Goal: Information Seeking & Learning: Learn about a topic

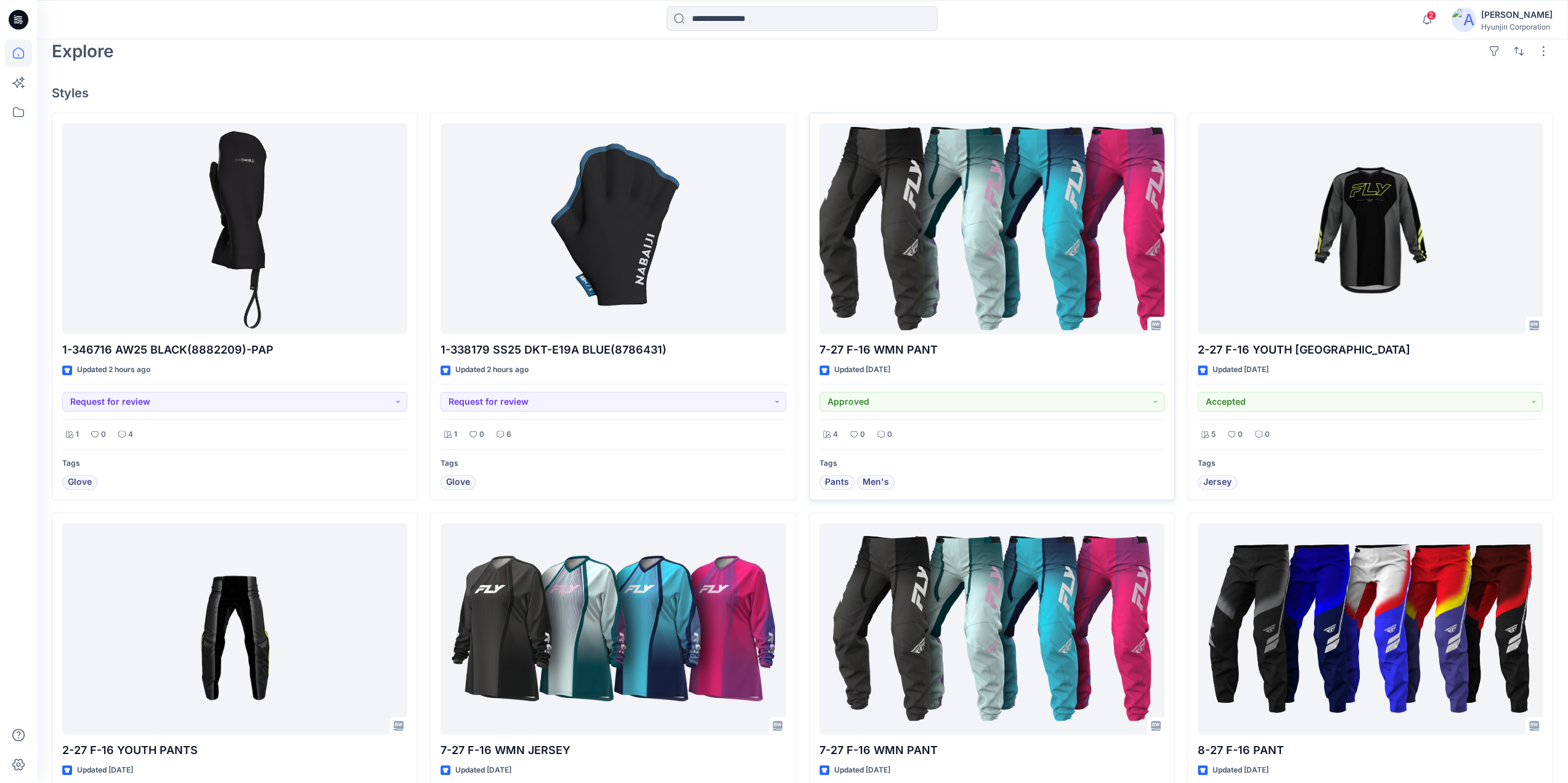
scroll to position [370, 0]
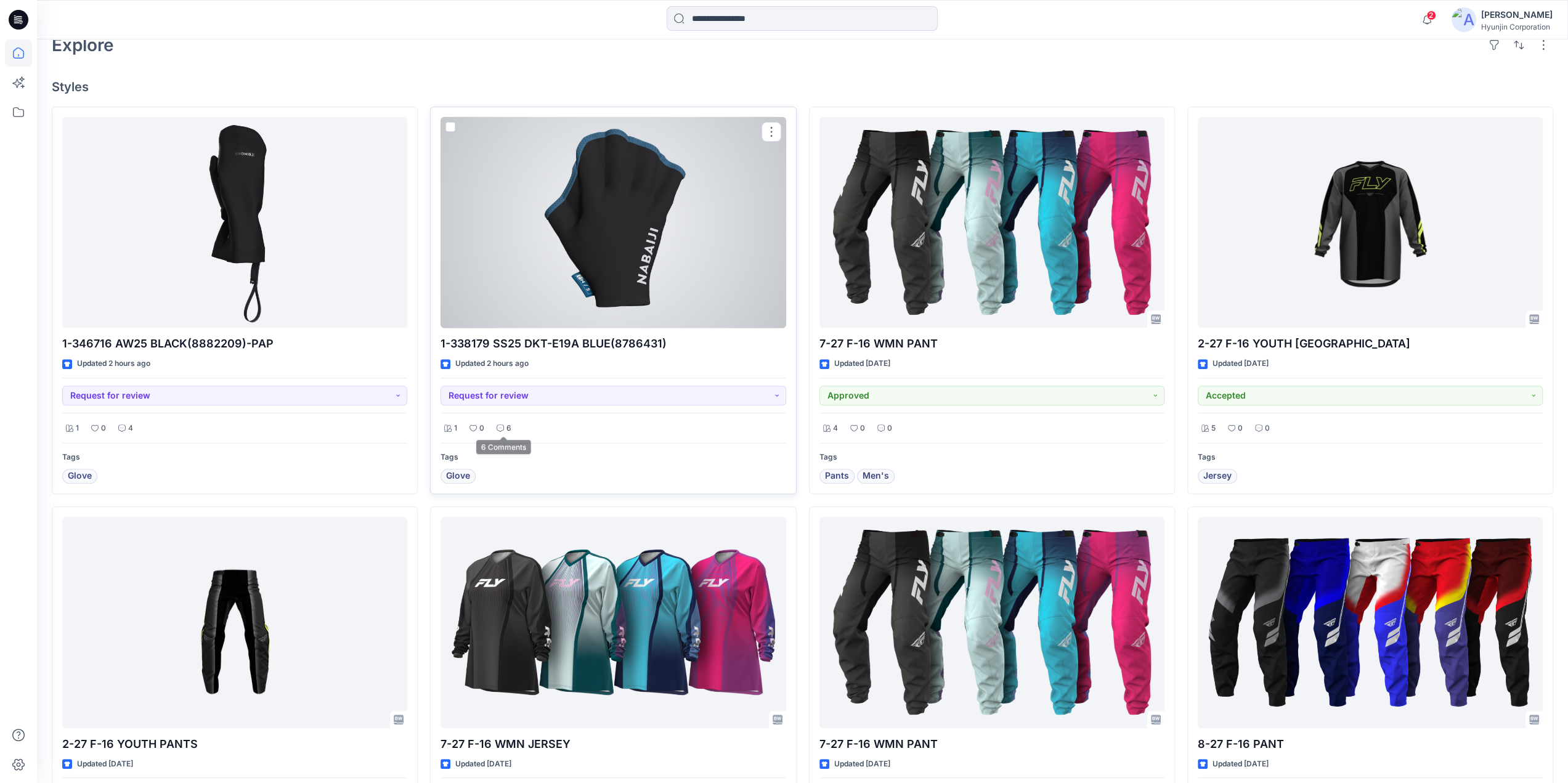
click at [511, 424] on div "6" at bounding box center [504, 429] width 22 height 16
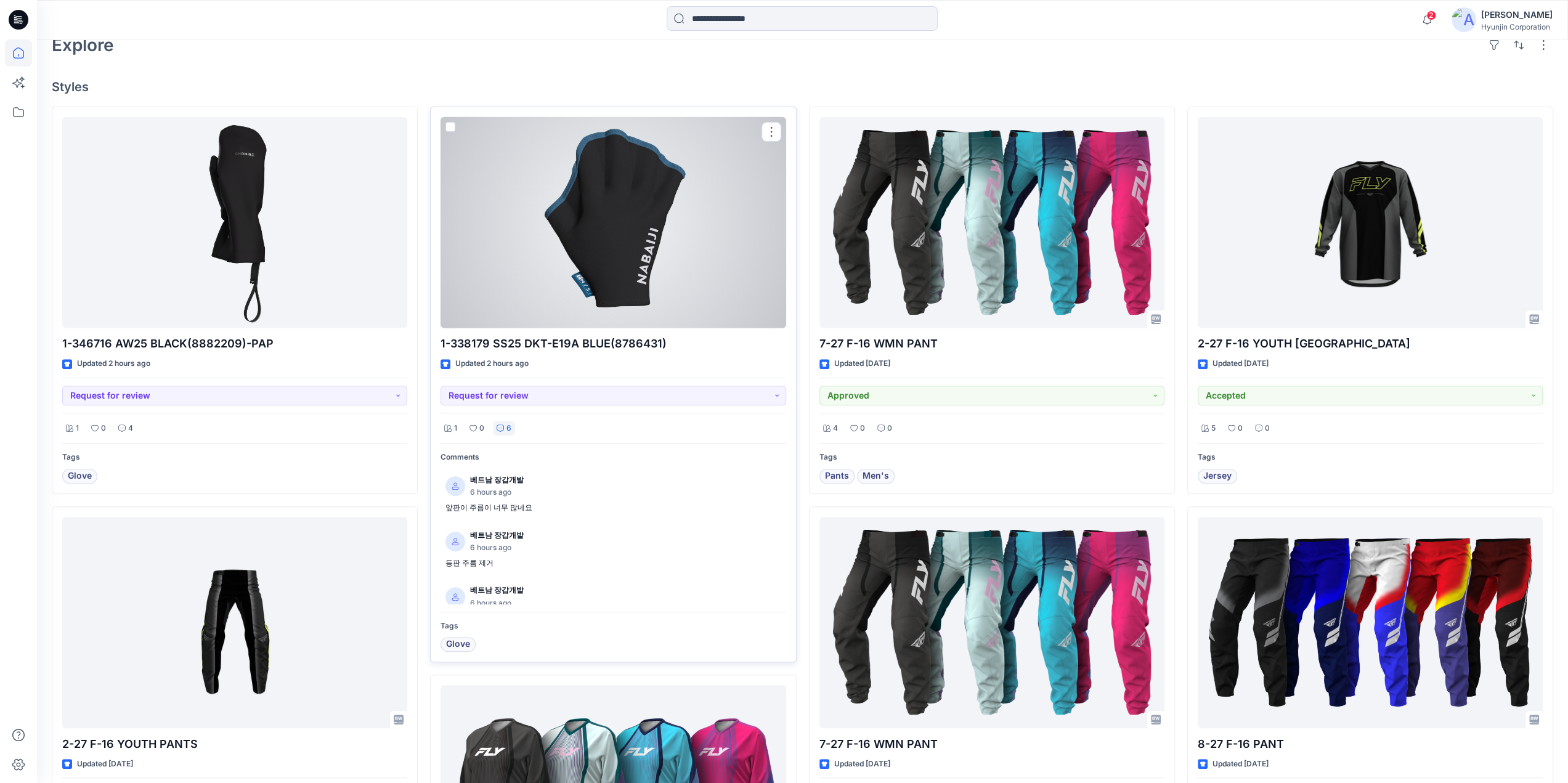
click at [585, 295] on div at bounding box center [613, 222] width 345 height 211
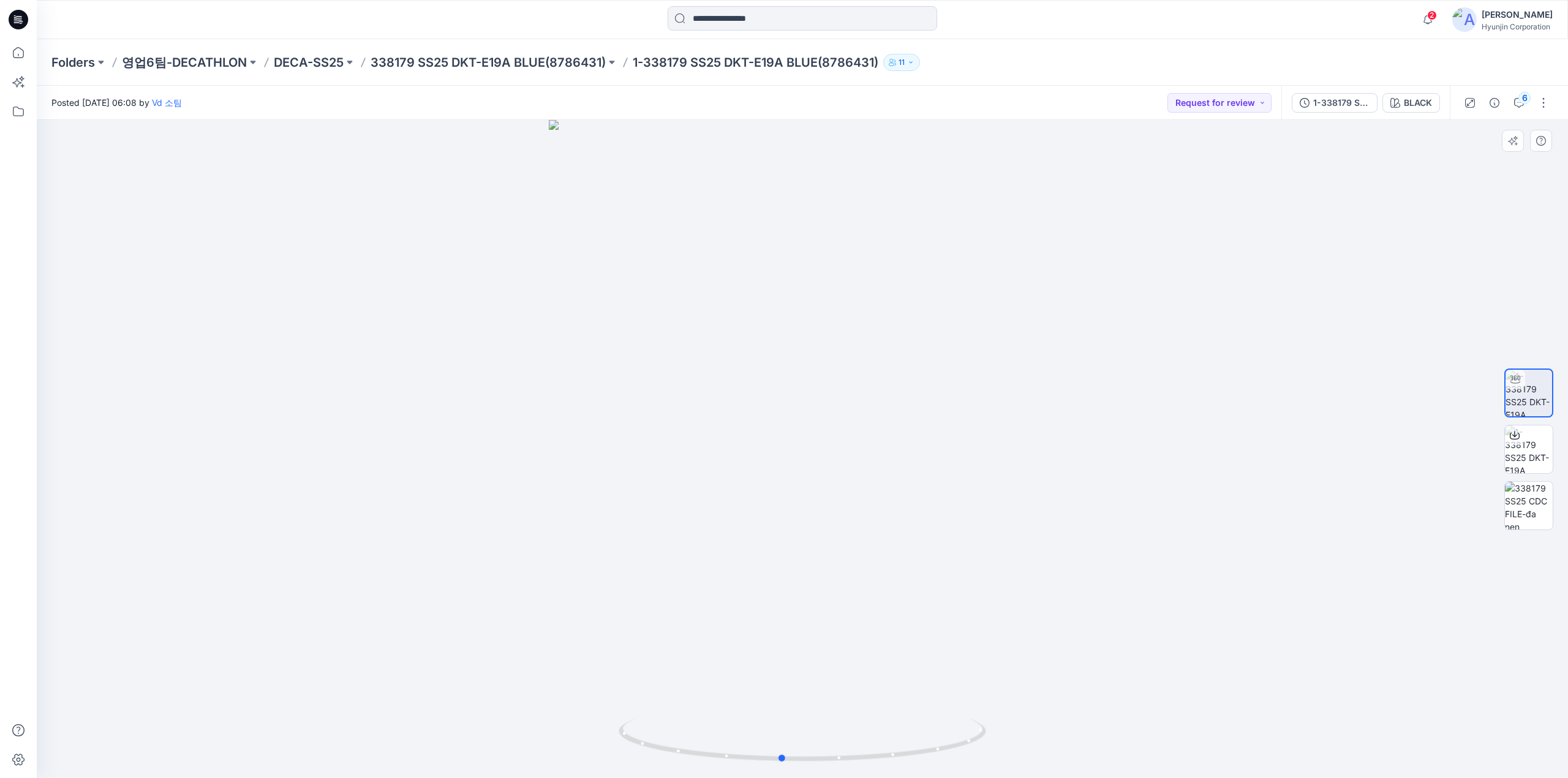
drag, startPoint x: 1067, startPoint y: 463, endPoint x: 1051, endPoint y: 513, distance: 52.5
click at [1051, 513] on div at bounding box center [802, 448] width 1532 height 658
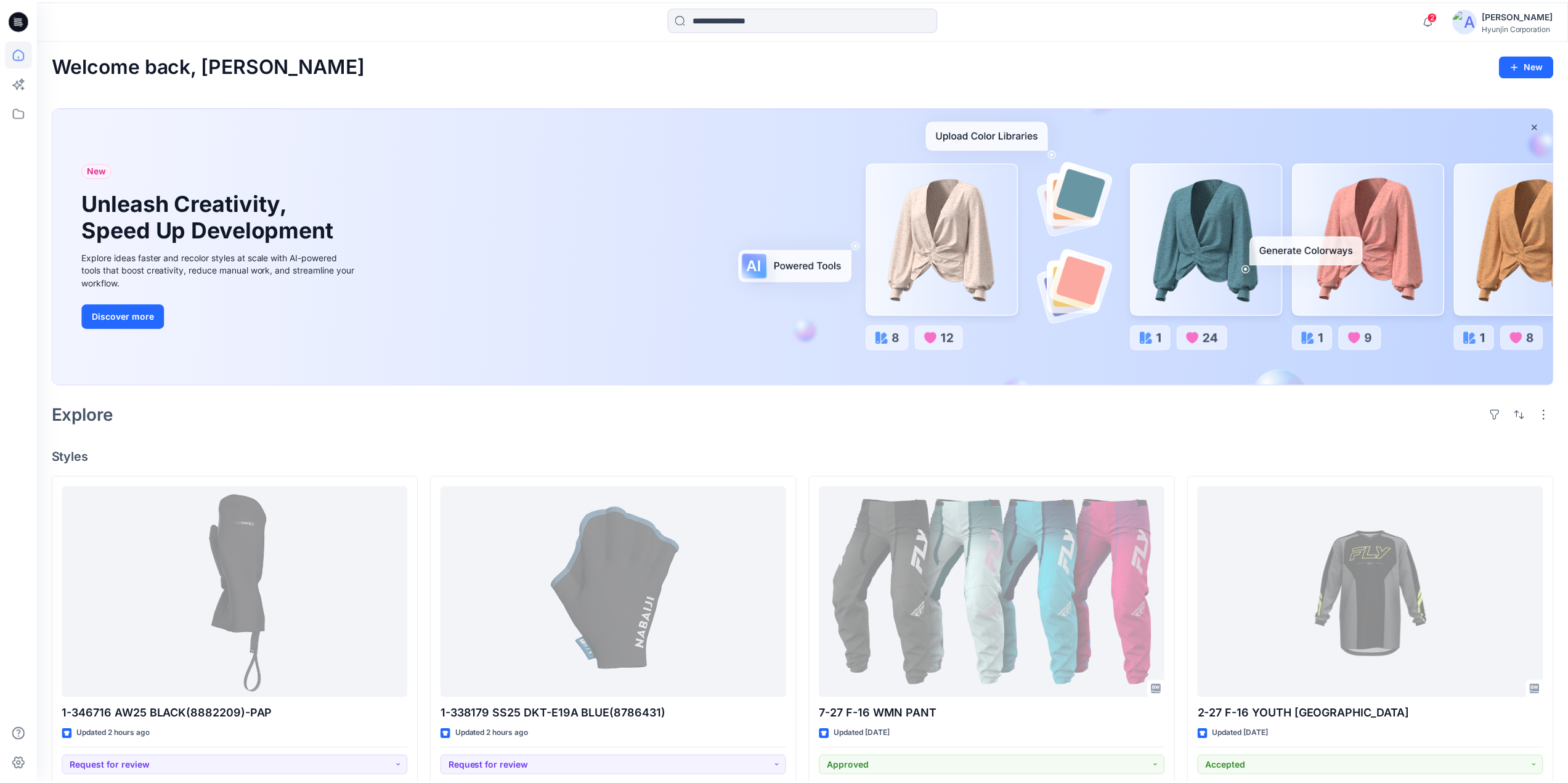
scroll to position [370, 0]
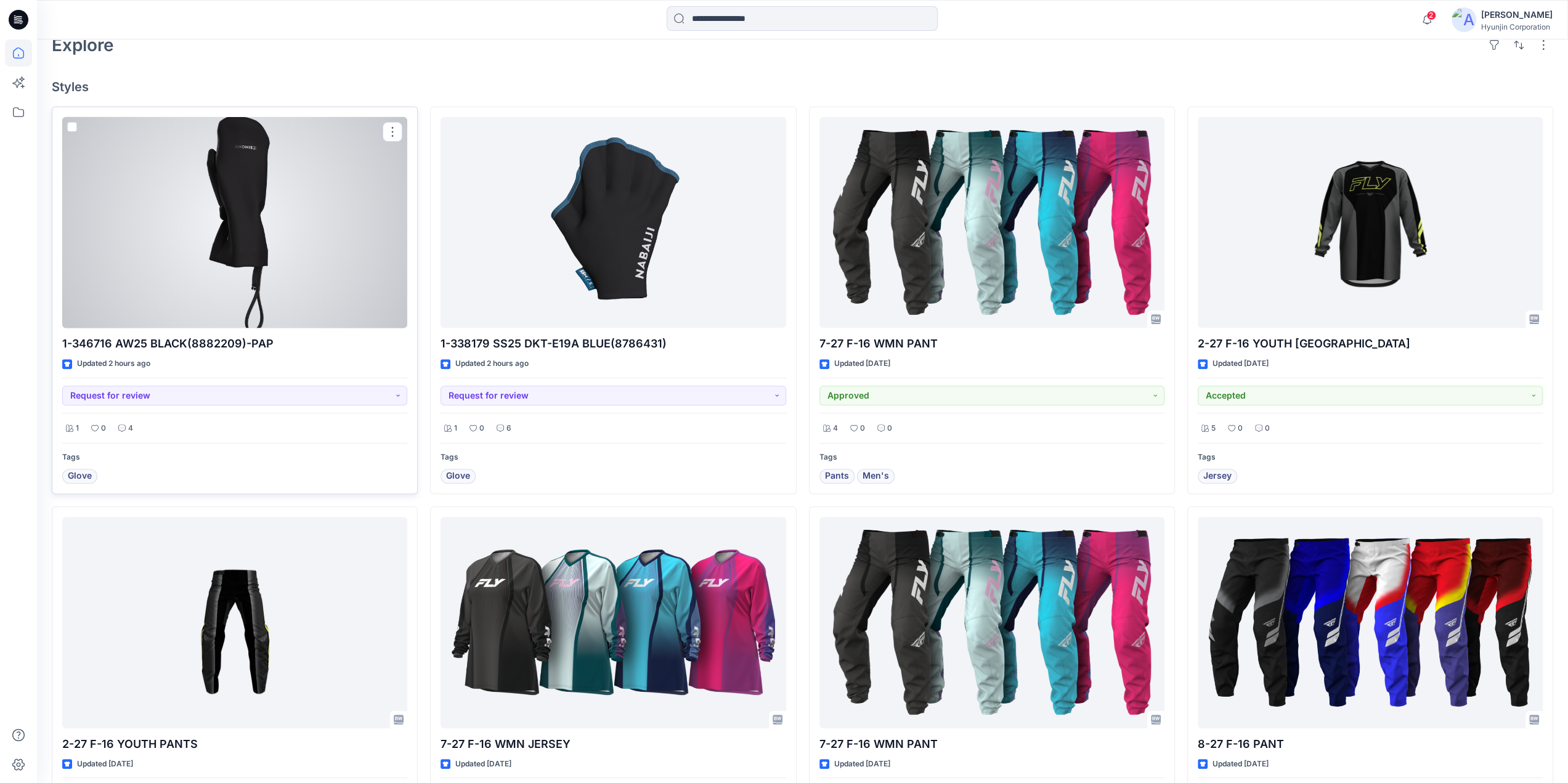
click at [274, 302] on div at bounding box center [235, 222] width 345 height 211
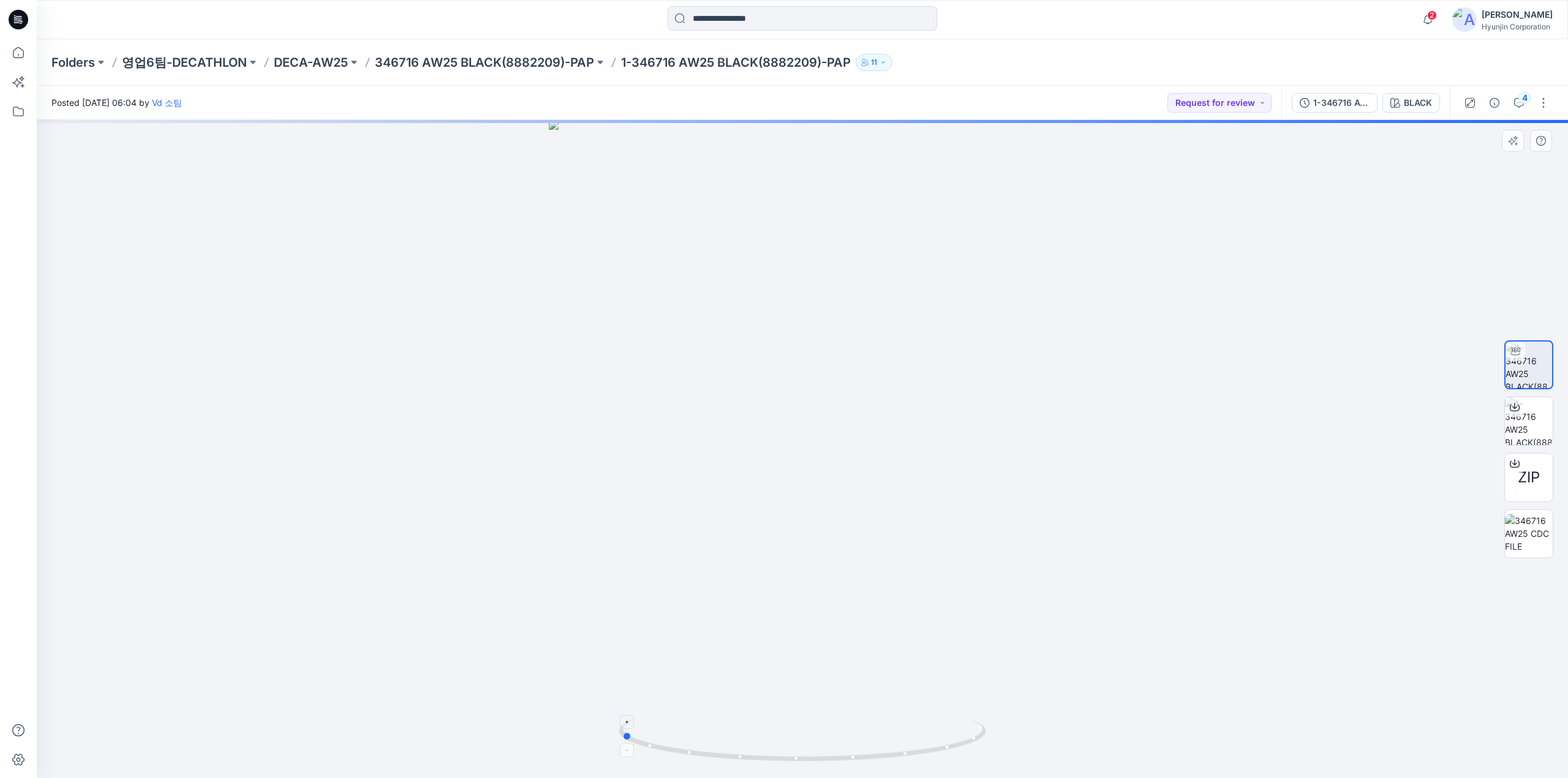
drag, startPoint x: 750, startPoint y: 746, endPoint x: 893, endPoint y: 724, distance: 144.7
click at [913, 743] on icon at bounding box center [804, 742] width 370 height 46
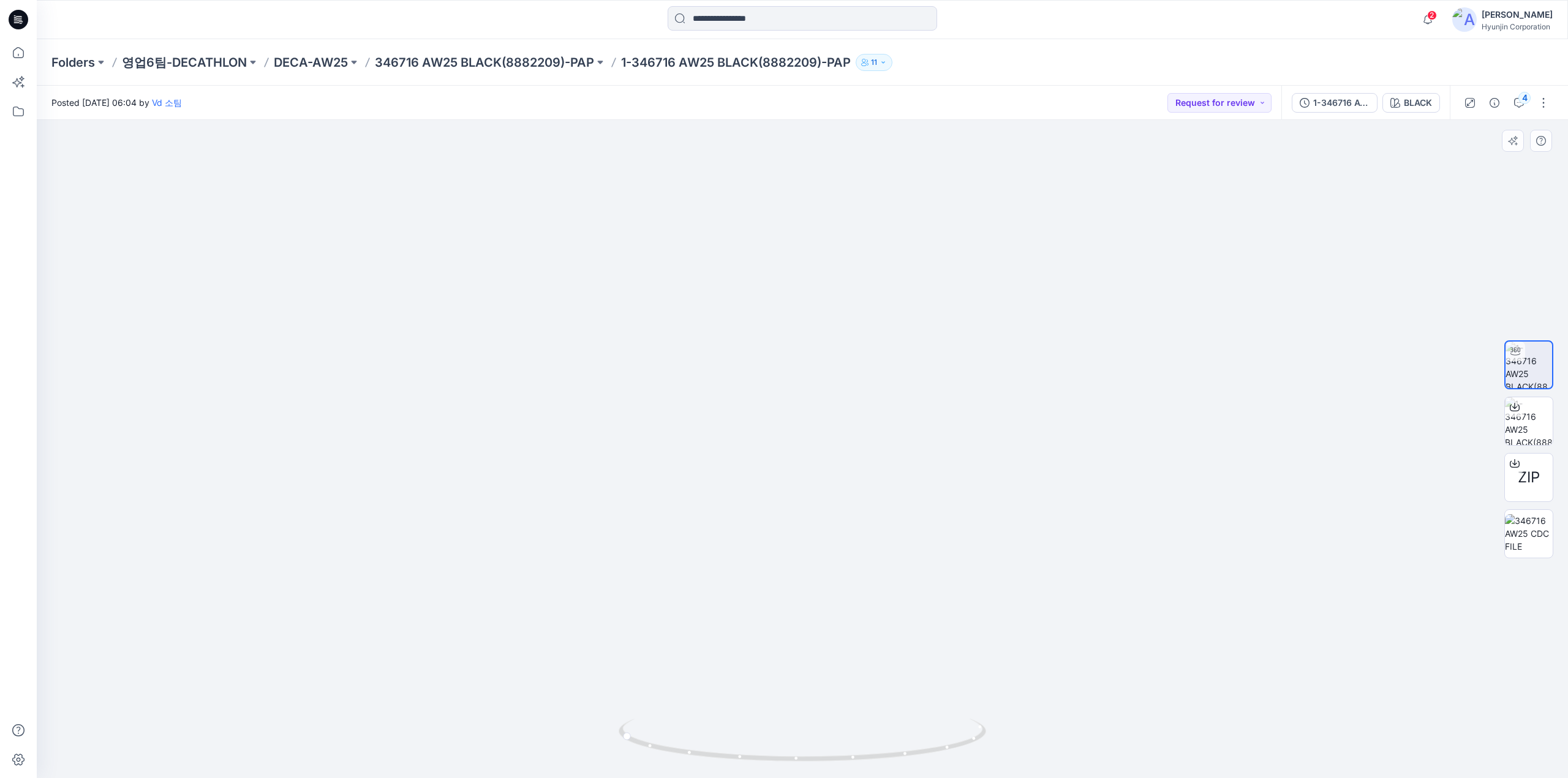
drag, startPoint x: 786, startPoint y: 473, endPoint x: 814, endPoint y: 450, distance: 36.2
click at [790, 521] on img at bounding box center [803, 370] width 919 height 816
drag, startPoint x: 816, startPoint y: 434, endPoint x: 823, endPoint y: 444, distance: 12.2
click at [813, 494] on img at bounding box center [803, 394] width 919 height 769
drag, startPoint x: 831, startPoint y: 419, endPoint x: 825, endPoint y: 511, distance: 92.2
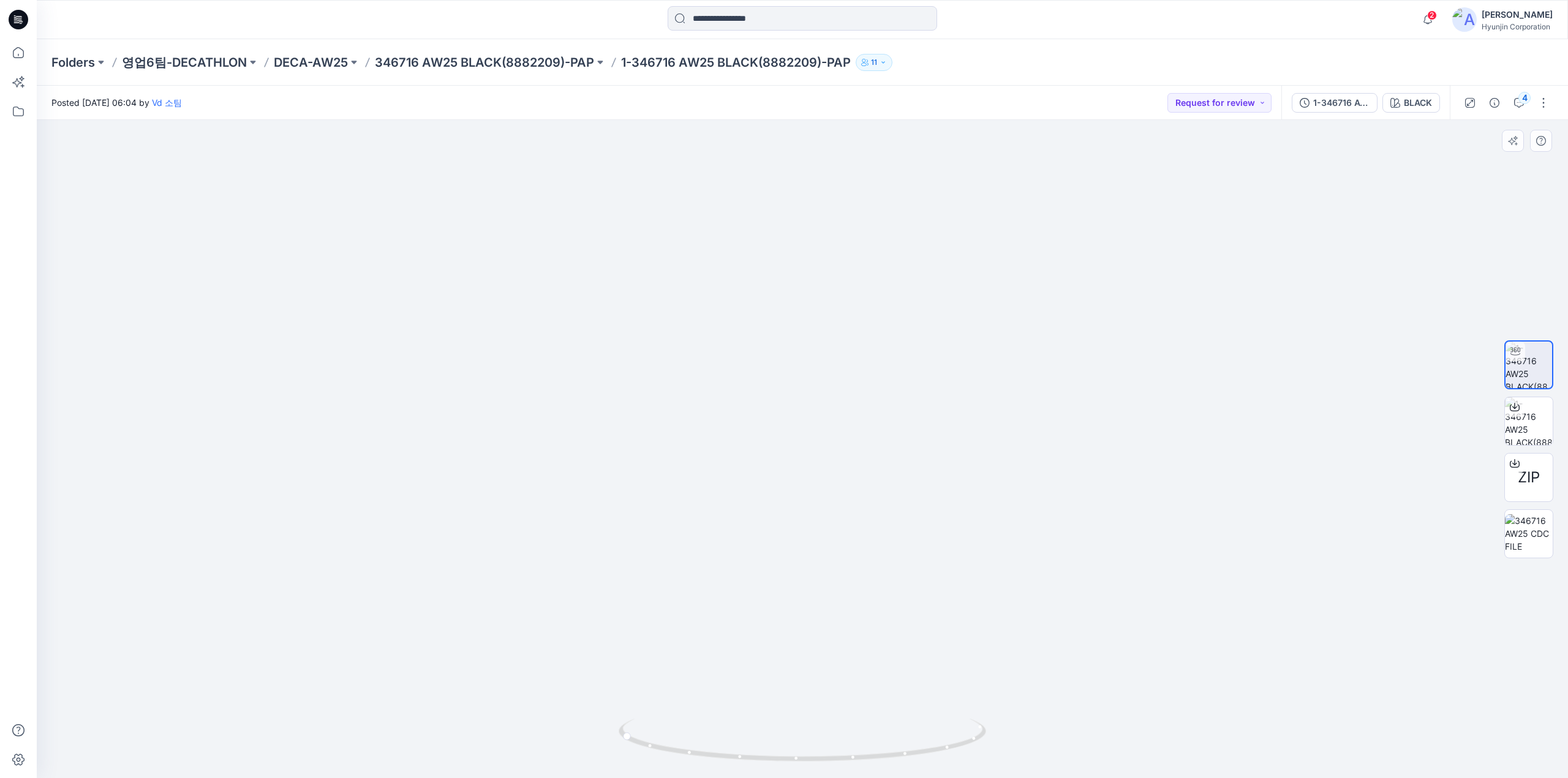
click at [823, 488] on img at bounding box center [803, 429] width 919 height 699
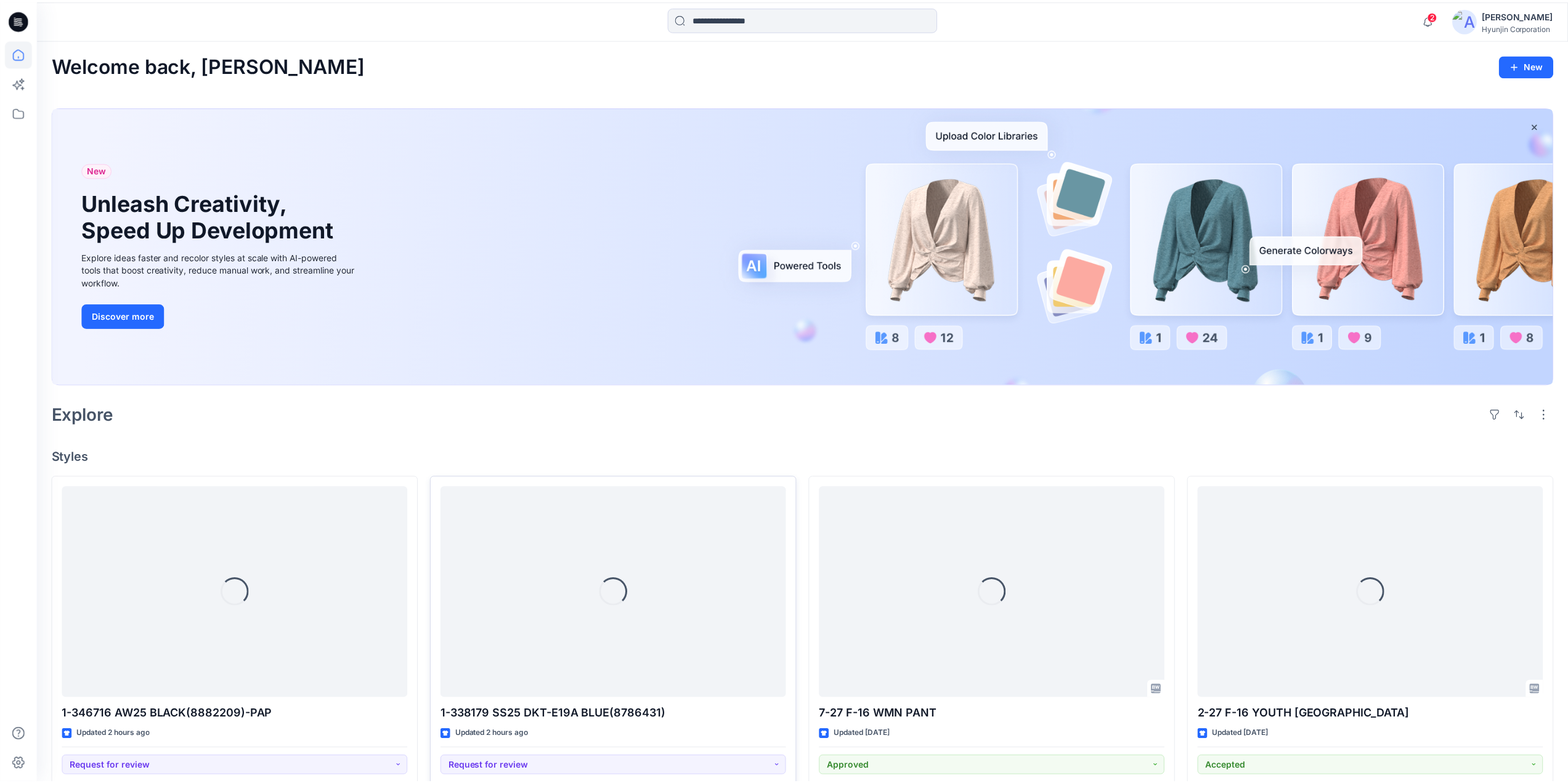
scroll to position [370, 0]
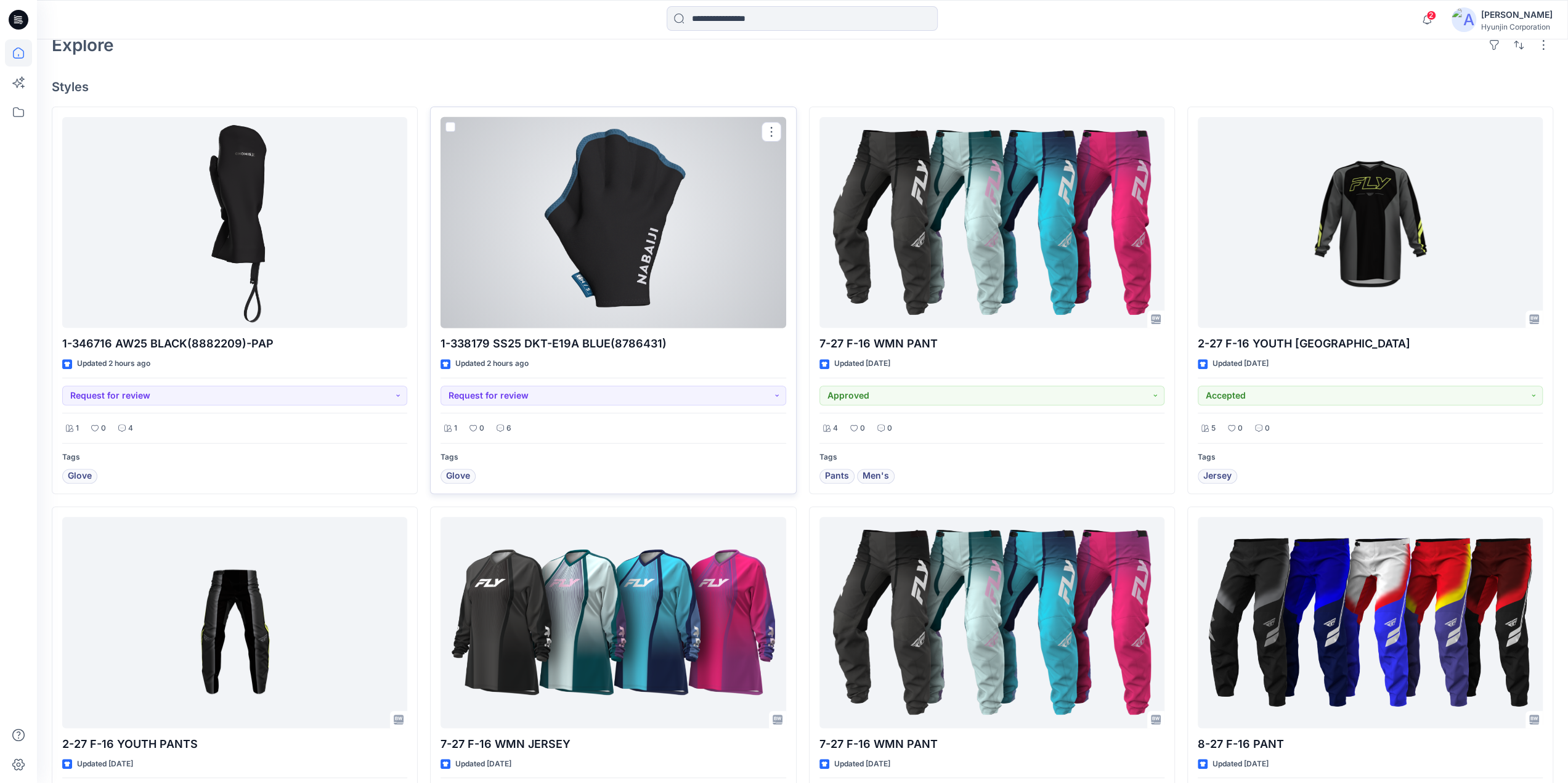
click at [716, 227] on div at bounding box center [613, 222] width 345 height 211
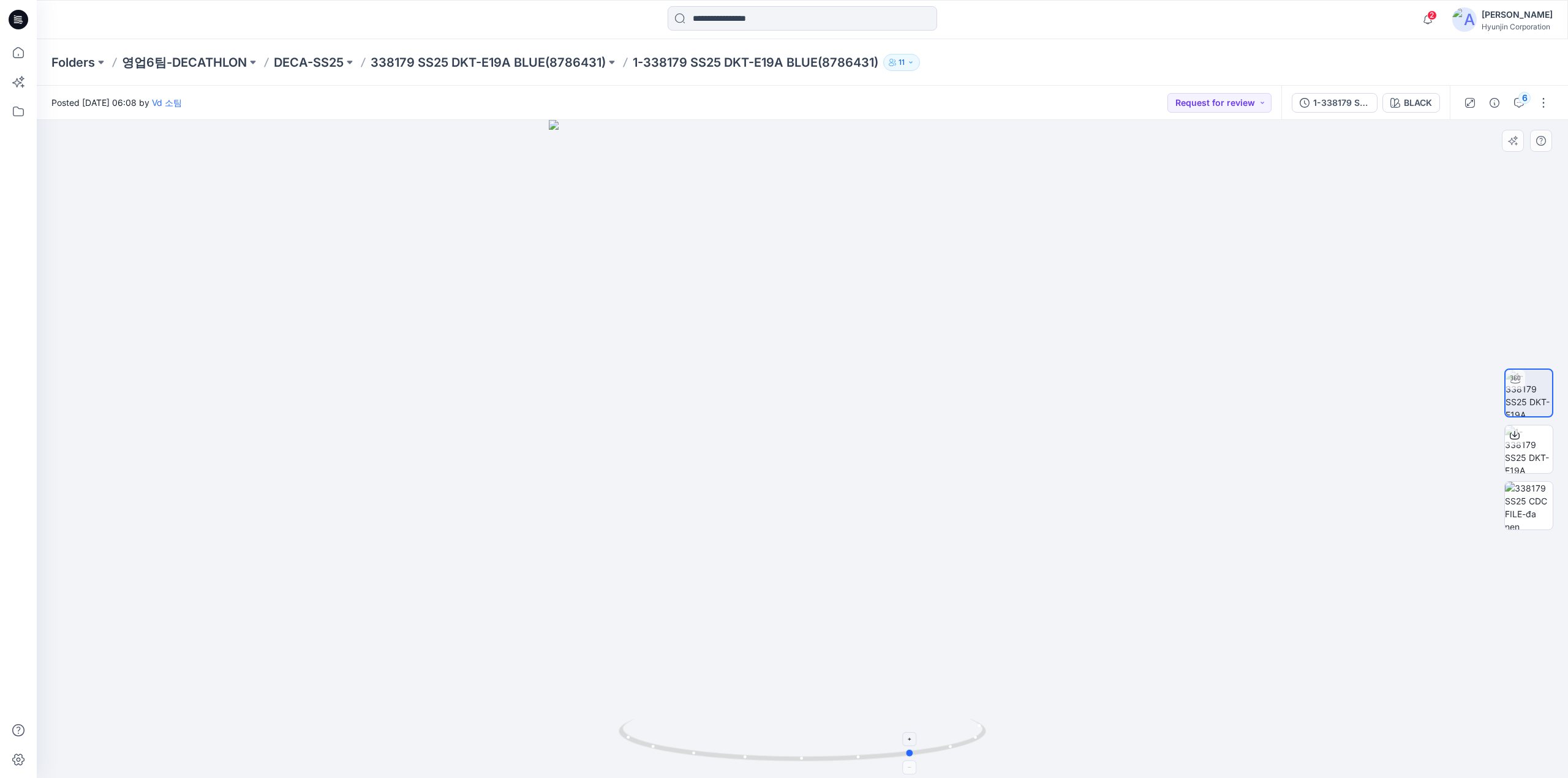
drag, startPoint x: 804, startPoint y: 757, endPoint x: 920, endPoint y: 752, distance: 116.1
click at [920, 752] on icon at bounding box center [804, 742] width 370 height 46
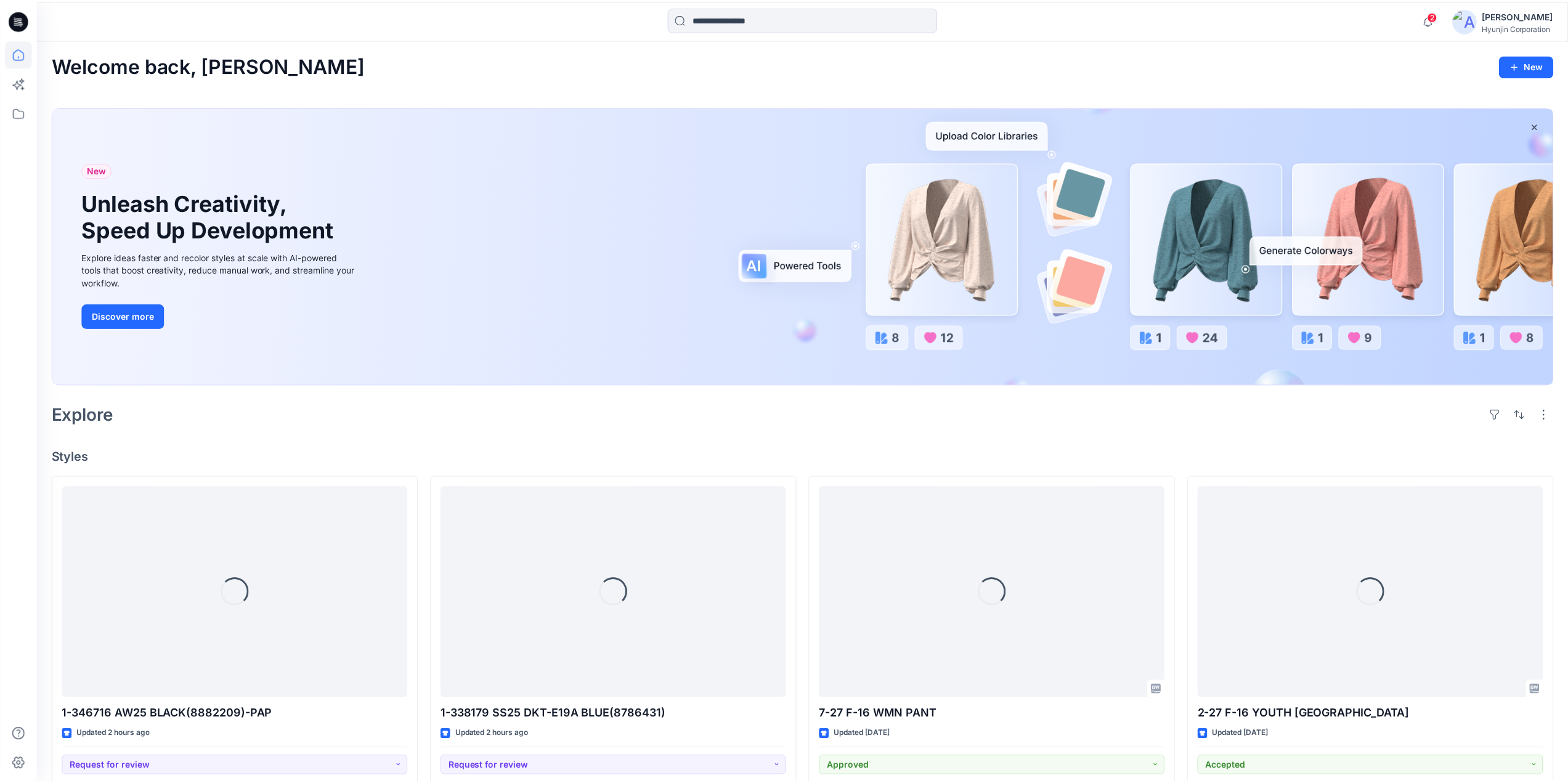
scroll to position [370, 0]
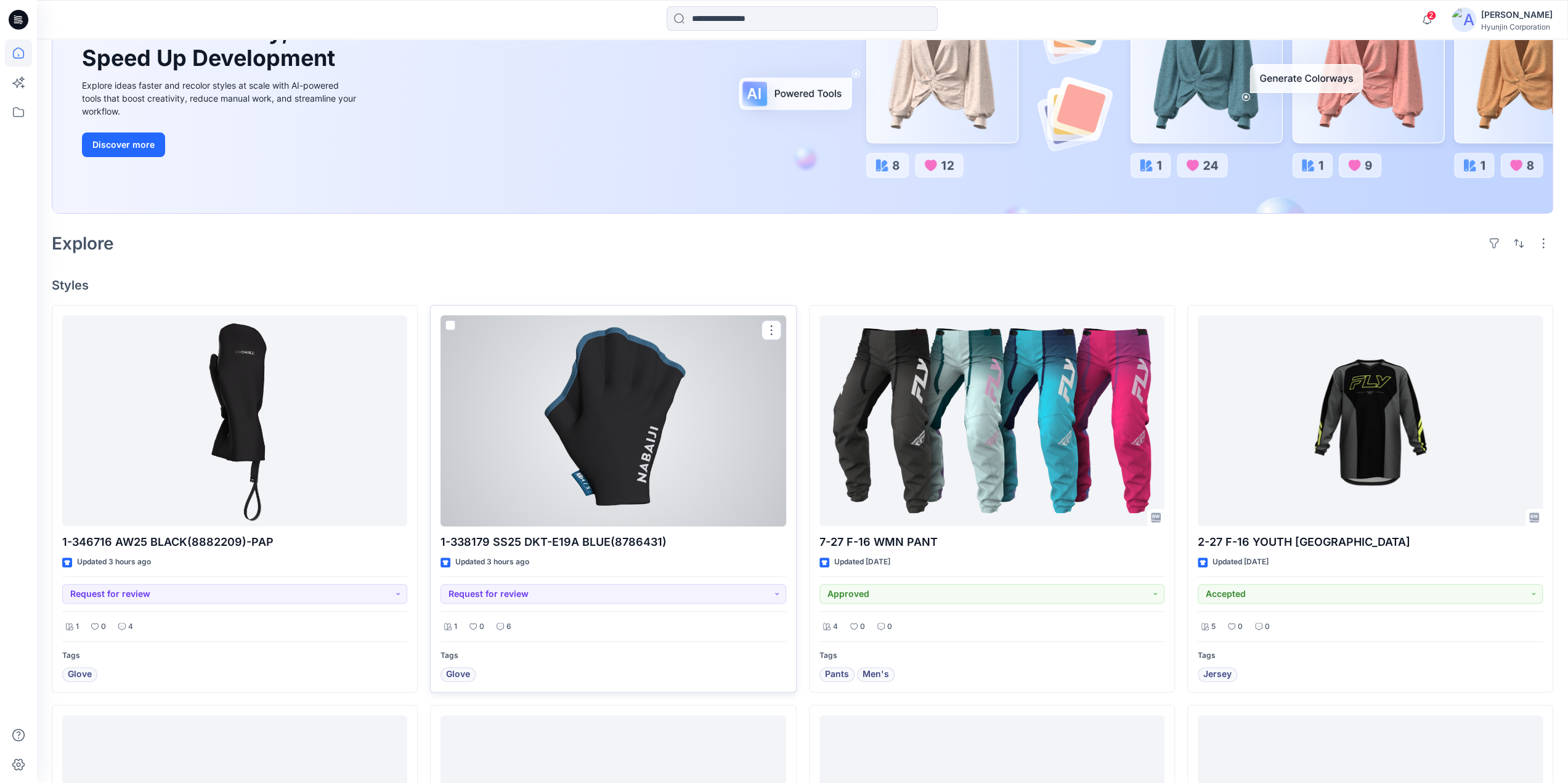
scroll to position [185, 0]
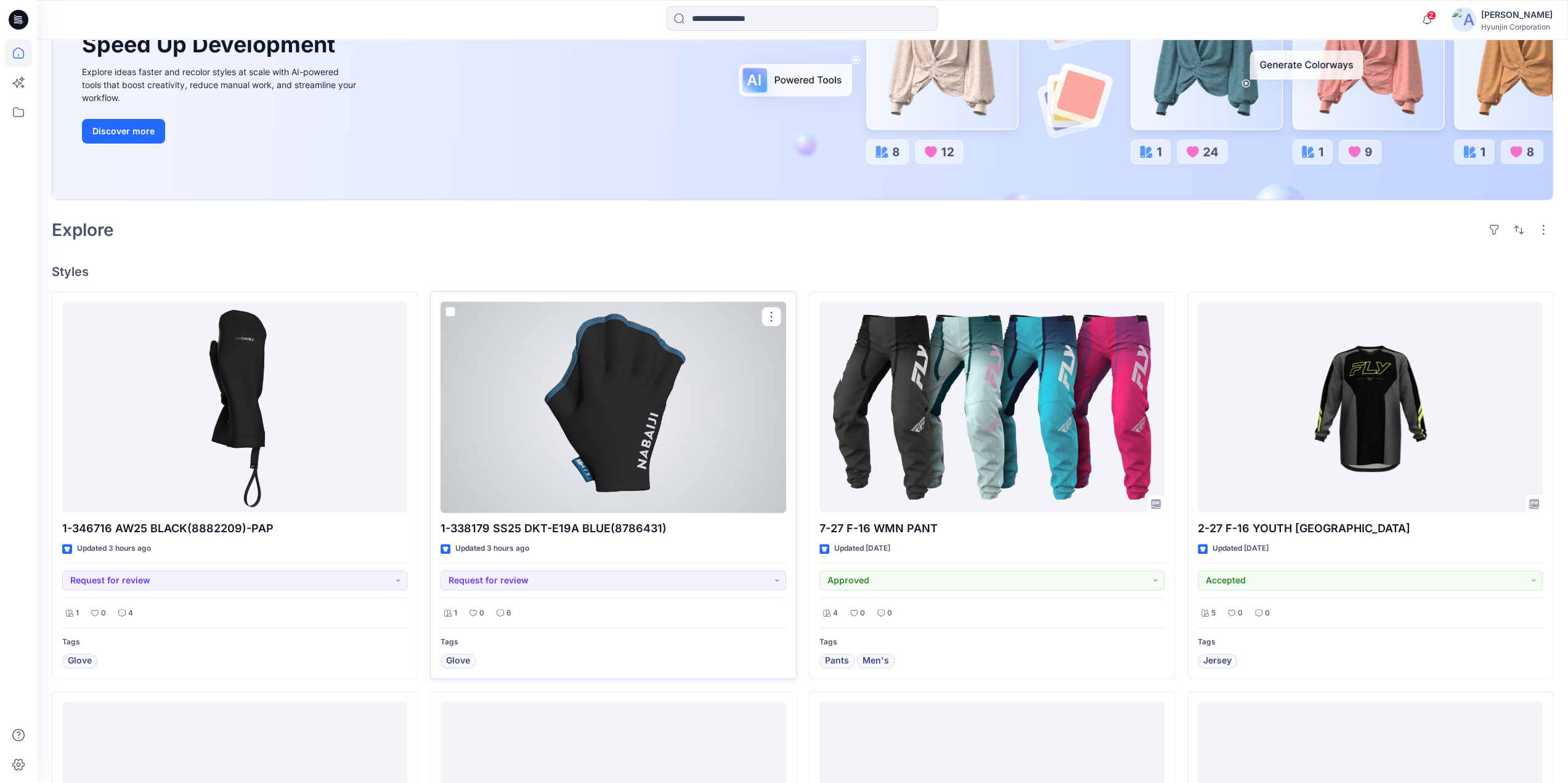
click at [667, 443] on div at bounding box center [613, 407] width 345 height 211
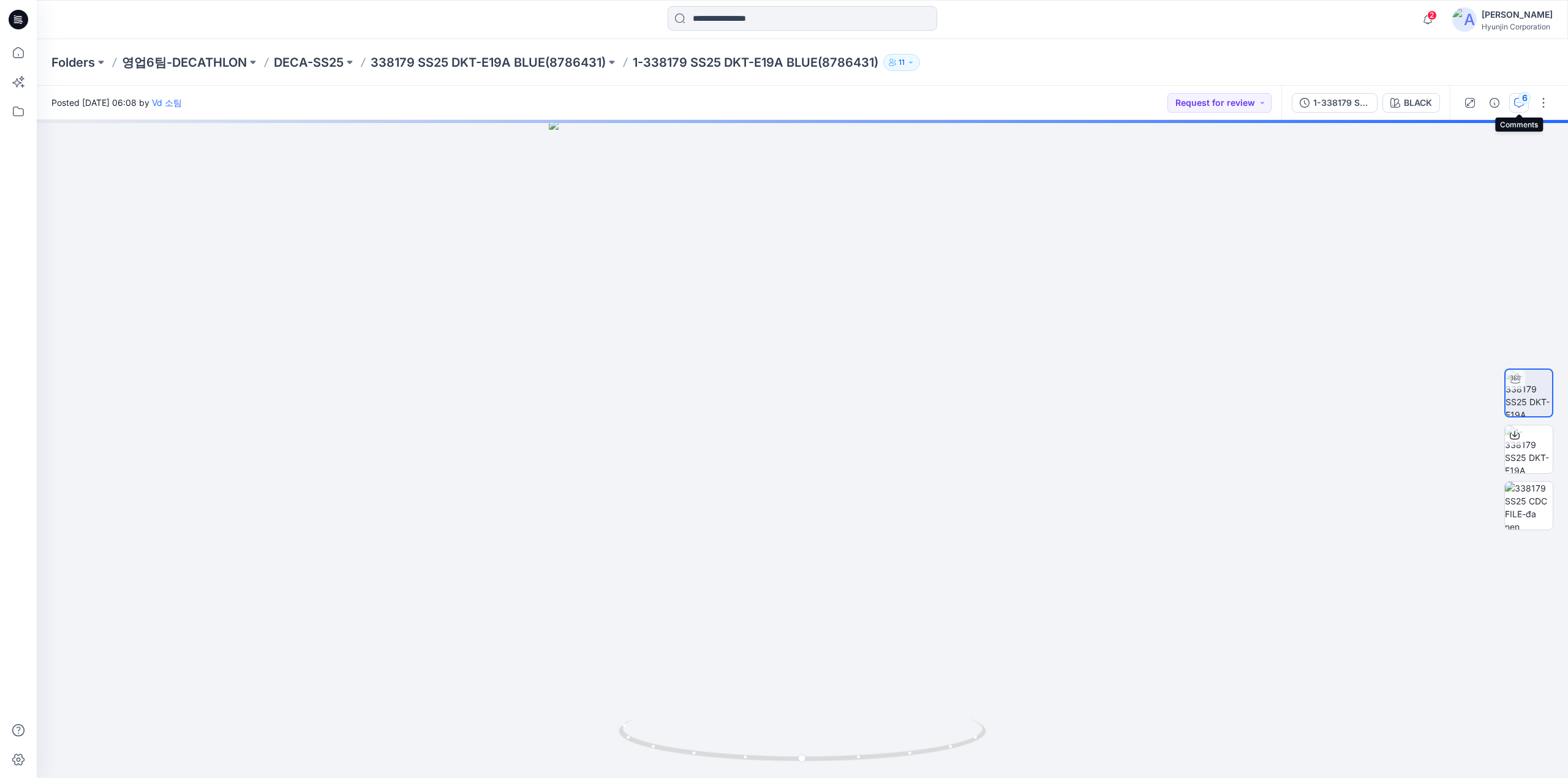
click at [1518, 97] on div "6" at bounding box center [1524, 97] width 12 height 12
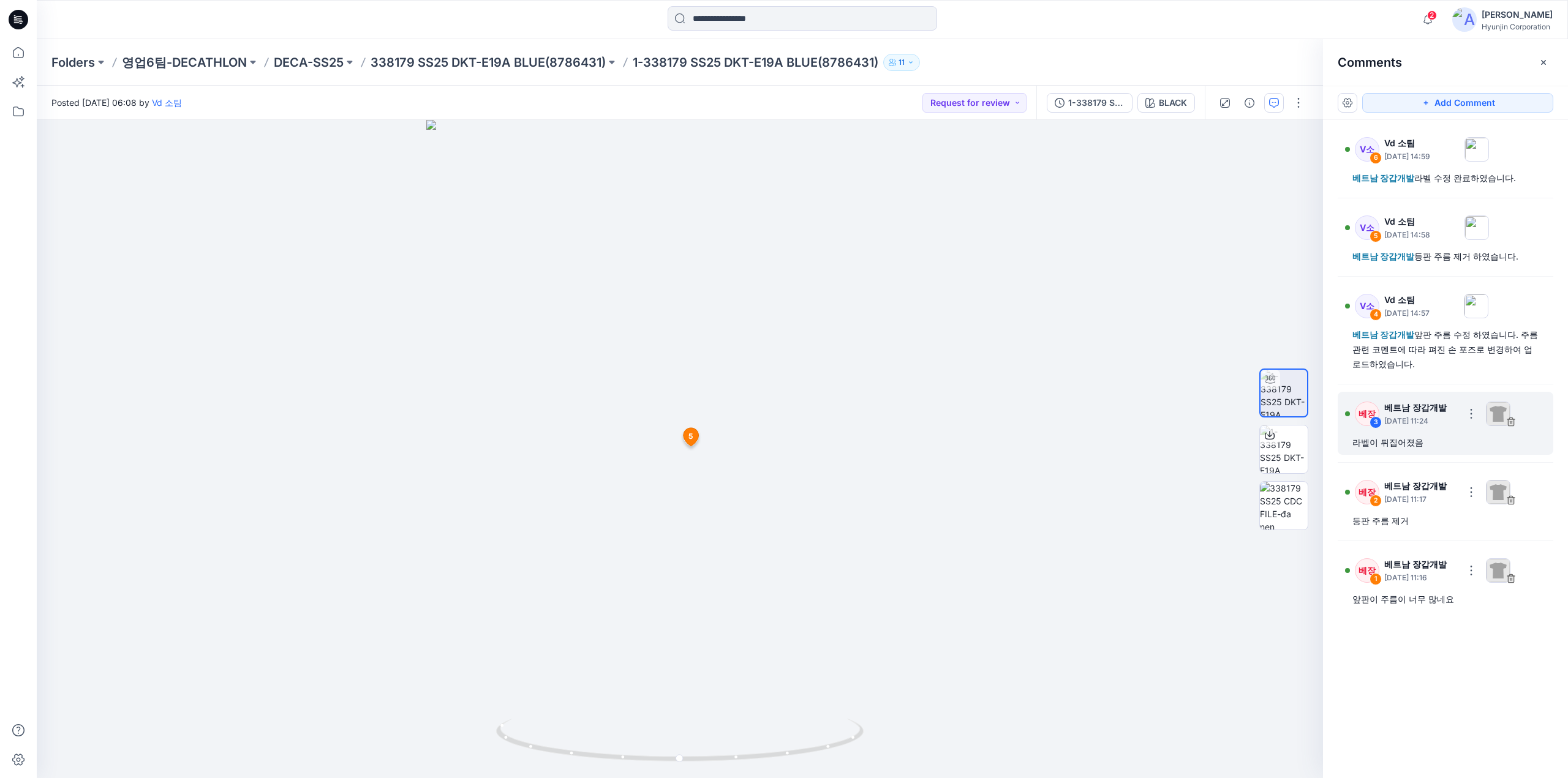
click at [1456, 420] on p "[DATE] 11:24" at bounding box center [1421, 420] width 73 height 12
click at [1374, 424] on div "3" at bounding box center [1375, 422] width 12 height 12
click at [1411, 539] on div "V소 6 Vd 소팀 September 08, 2025 14:59 베트남 장갑개발 라벨 수정 완료하였습니다. V소 5 Vd 소팀 Septembe…" at bounding box center [1445, 426] width 245 height 613
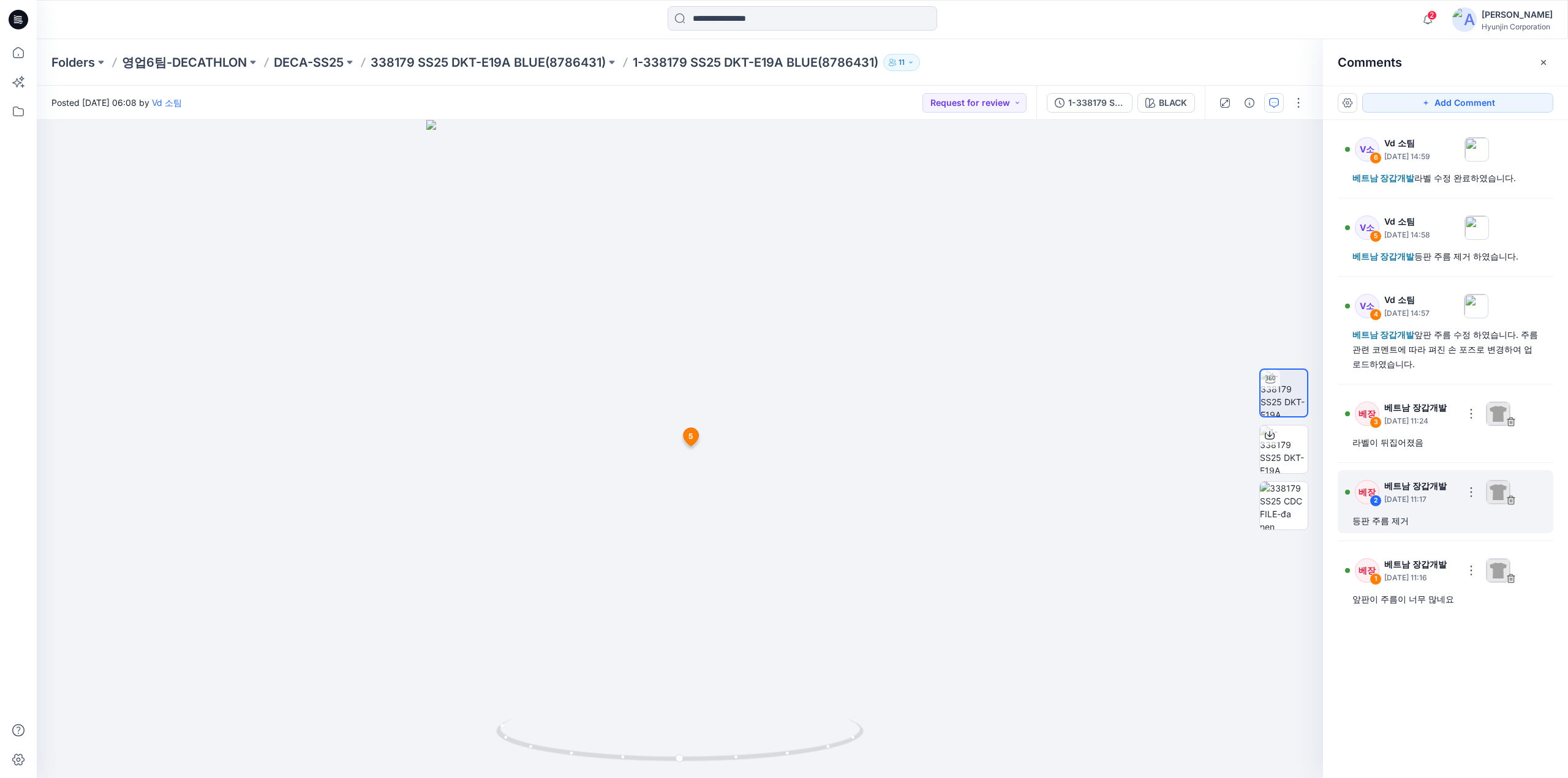
click at [1415, 514] on div "등판 주름 제거" at bounding box center [1445, 521] width 186 height 15
